Goal: Task Accomplishment & Management: Use online tool/utility

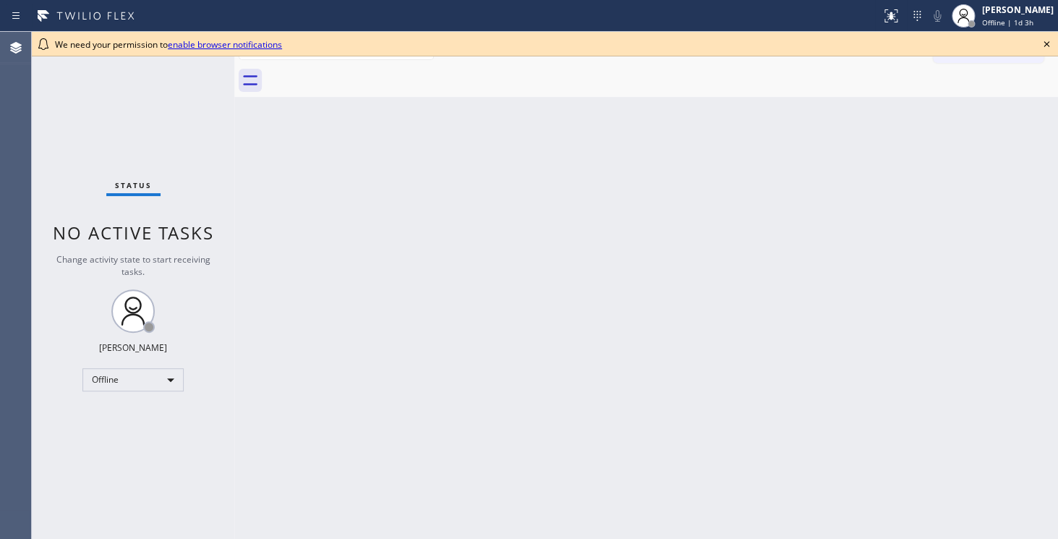
click at [271, 212] on div "Back to Dashboard Change Sender ID Customers Technicians Select a contact Outbo…" at bounding box center [646, 285] width 824 height 507
click at [1046, 43] on icon at bounding box center [1046, 43] width 17 height 17
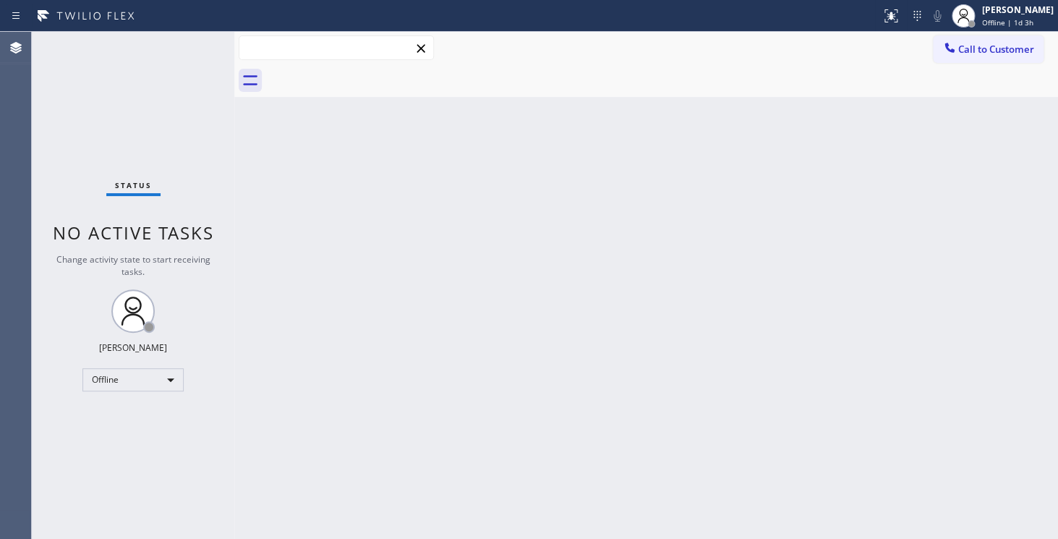
click at [318, 56] on input "text" at bounding box center [336, 47] width 194 height 23
type input "a"
click at [16, 46] on icon at bounding box center [16, 48] width 12 height 12
click at [16, 17] on icon at bounding box center [15, 15] width 17 height 17
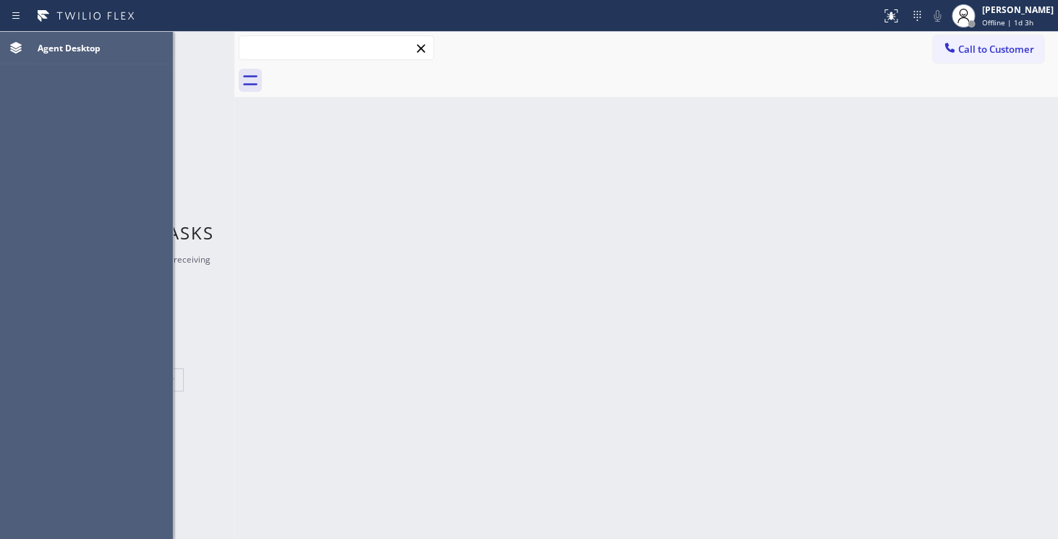
click at [302, 55] on input "text" at bounding box center [336, 47] width 194 height 23
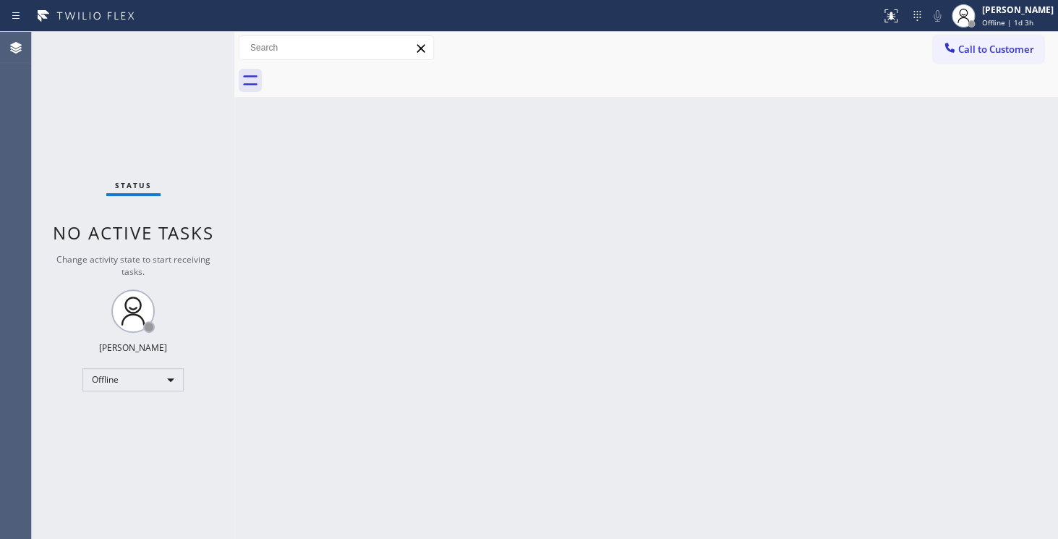
click at [422, 51] on icon at bounding box center [420, 48] width 17 height 17
click at [252, 93] on div at bounding box center [646, 80] width 824 height 33
click at [252, 75] on icon at bounding box center [250, 80] width 23 height 23
